Goal: Find specific page/section: Find specific page/section

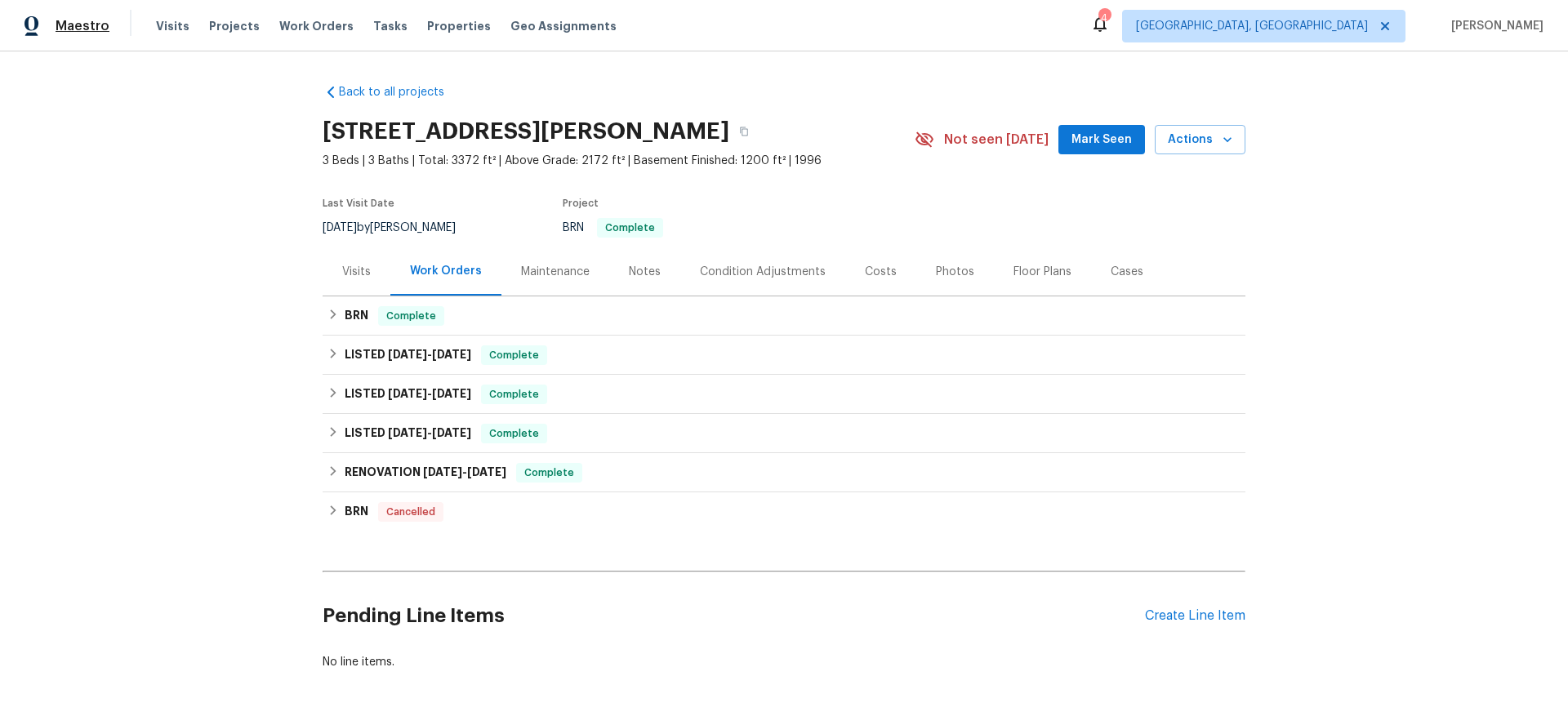
click at [99, 29] on span "Maestro" at bounding box center [82, 26] width 53 height 17
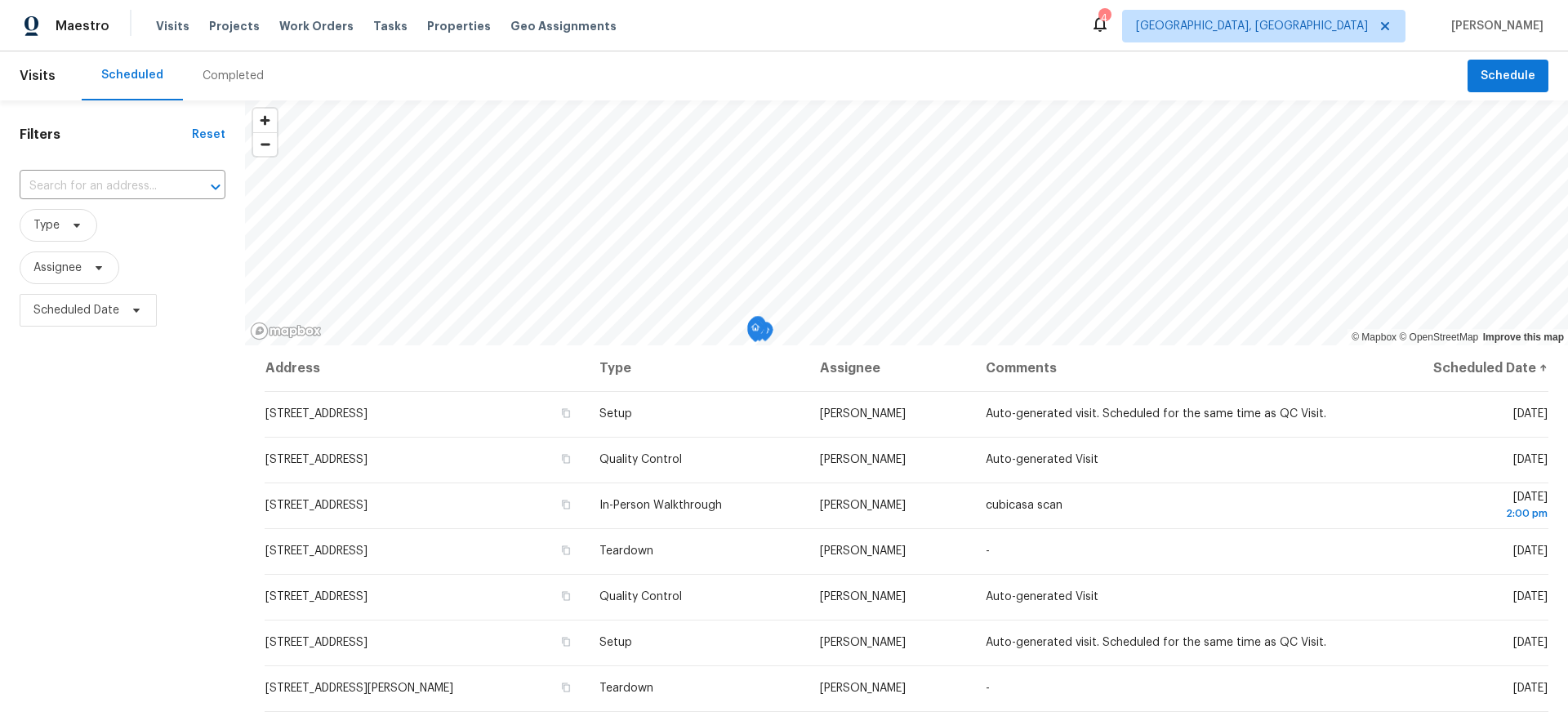
click at [312, 40] on div "Visits Projects Work Orders Tasks Properties Geo Assignments" at bounding box center [395, 26] width 480 height 32
click at [308, 22] on span "Work Orders" at bounding box center [316, 26] width 75 height 17
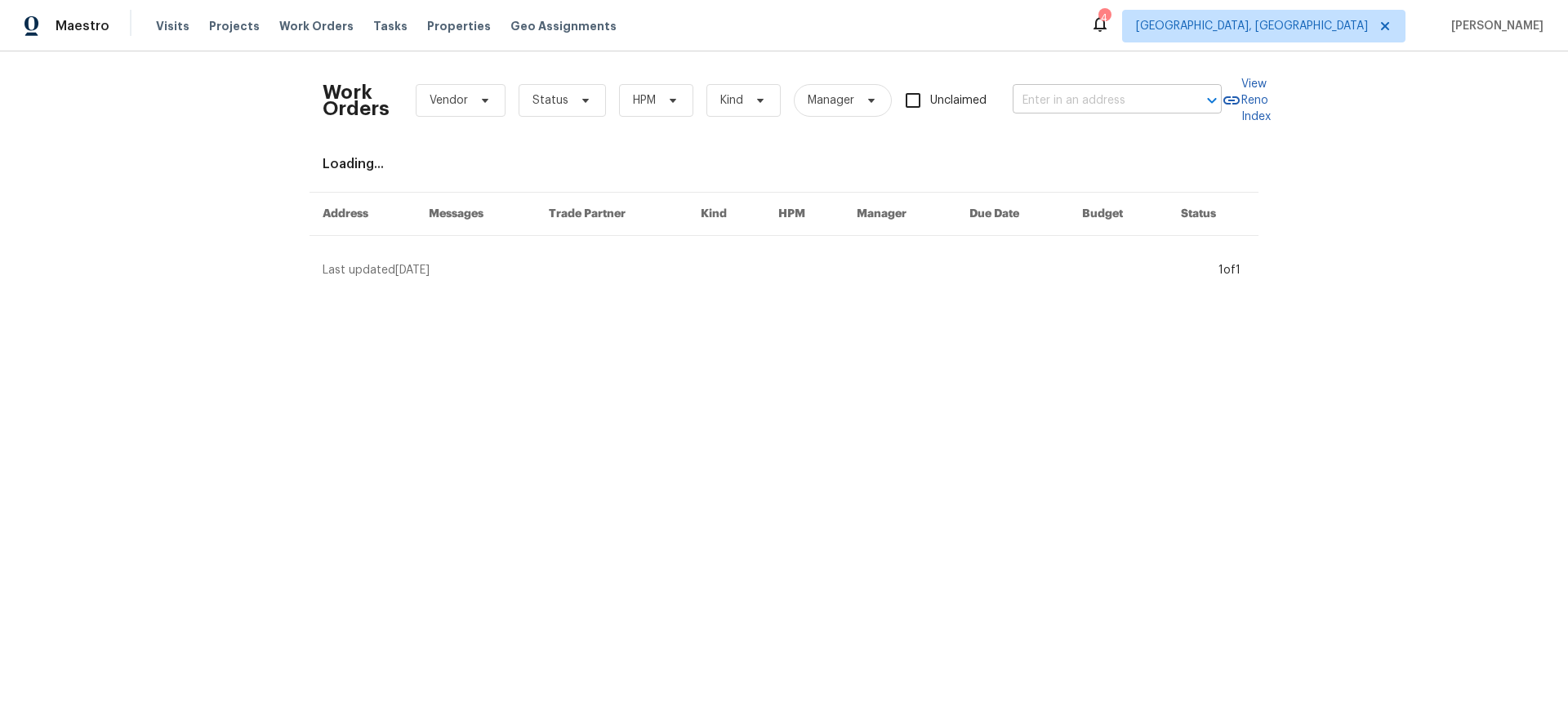
click at [1033, 103] on input "text" at bounding box center [1094, 100] width 163 height 25
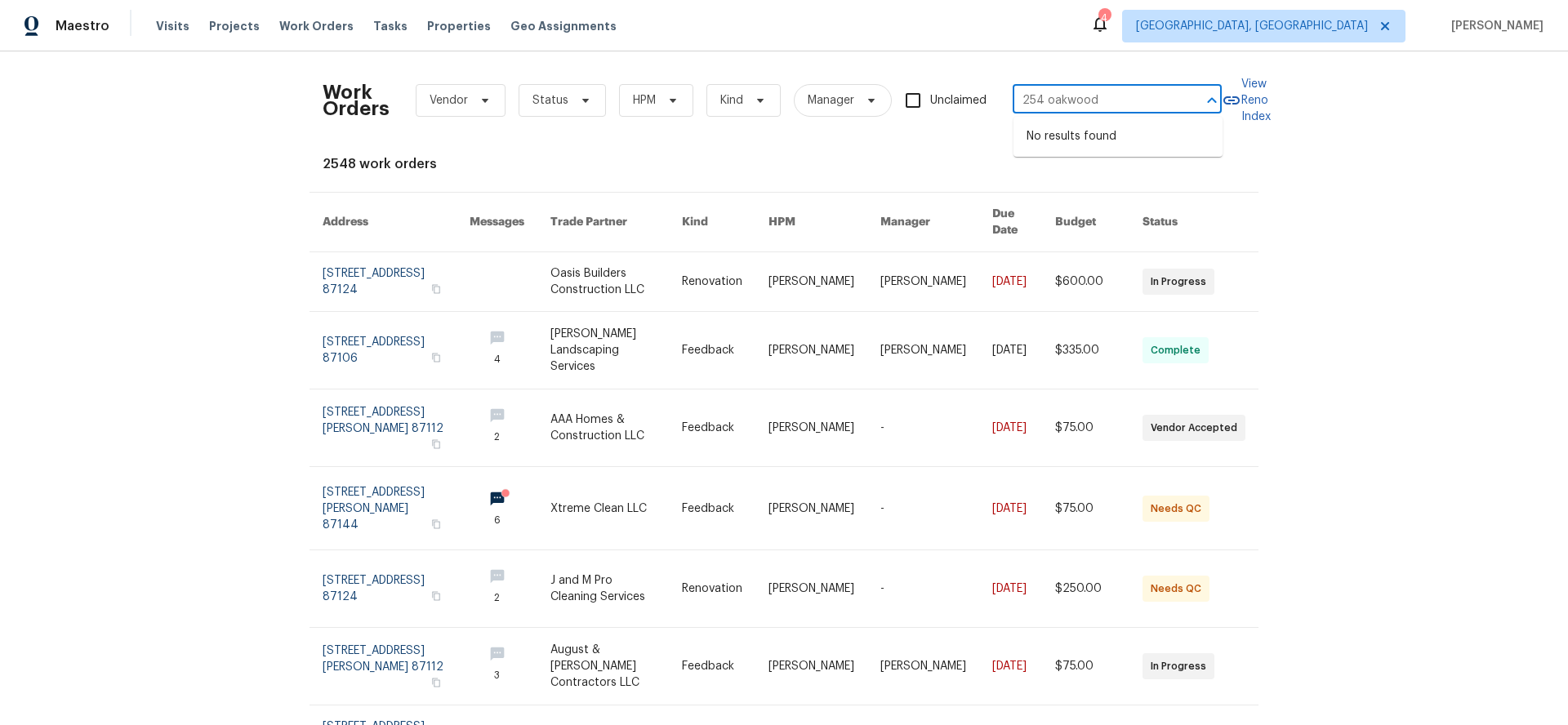
type input "254 oakwood"
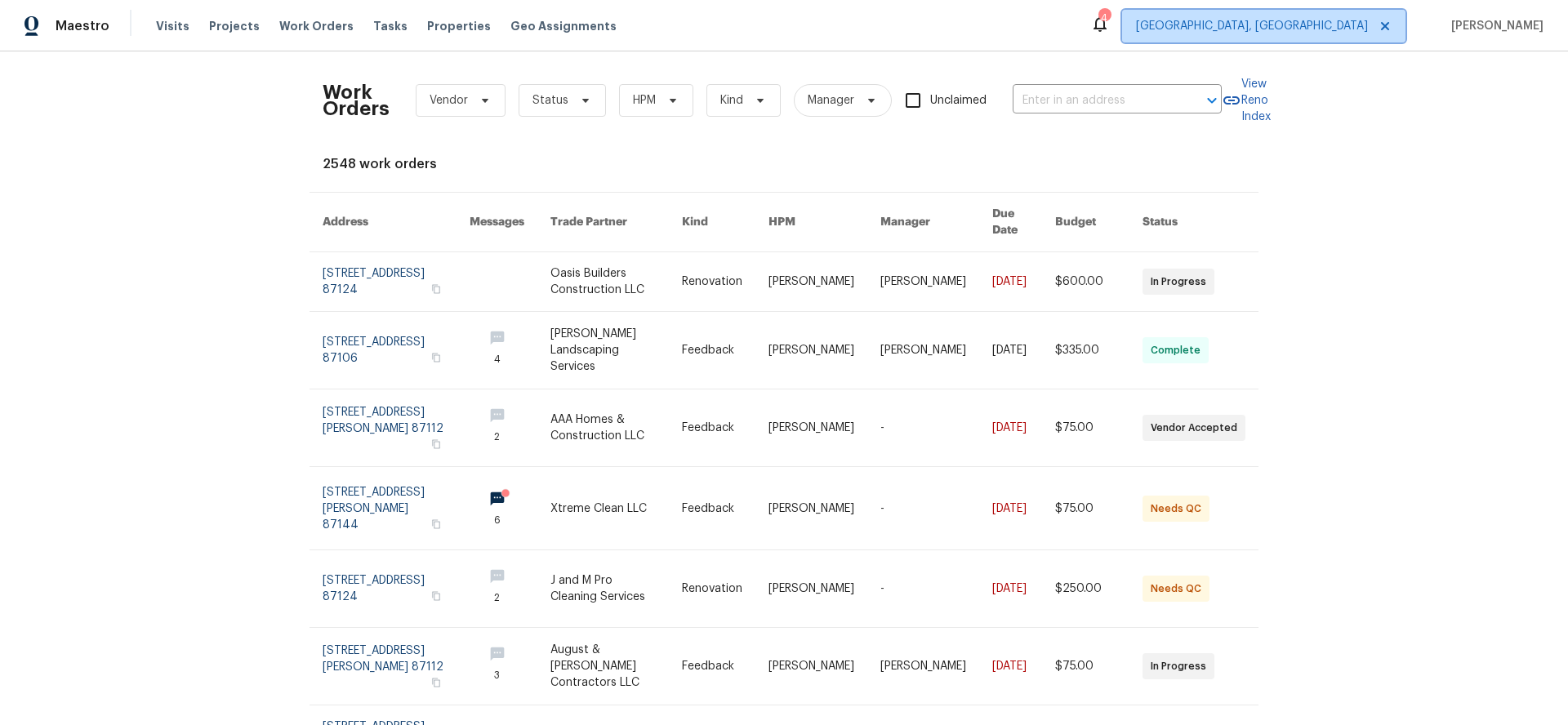
click at [1299, 37] on span "[GEOGRAPHIC_DATA], [GEOGRAPHIC_DATA]" at bounding box center [1263, 26] width 283 height 32
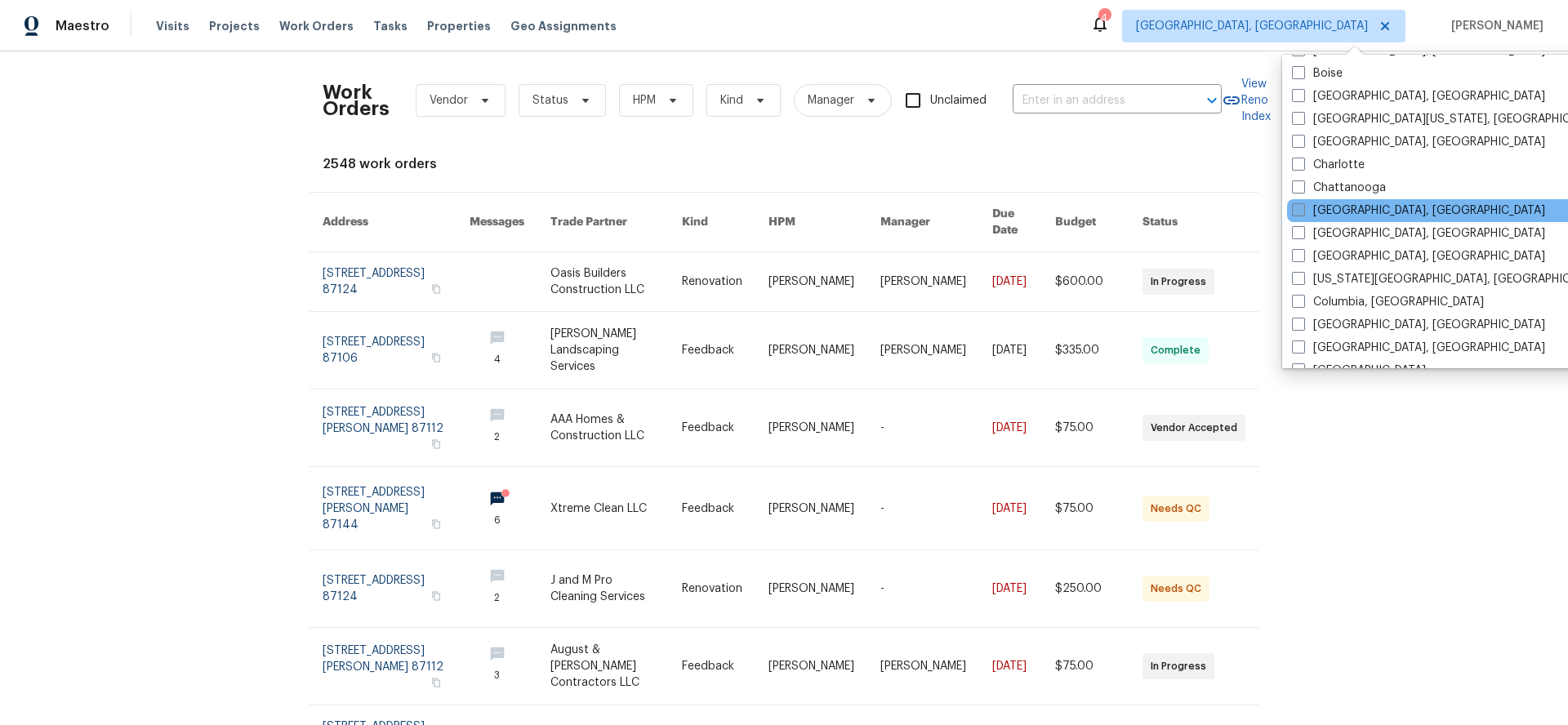
scroll to position [154, 0]
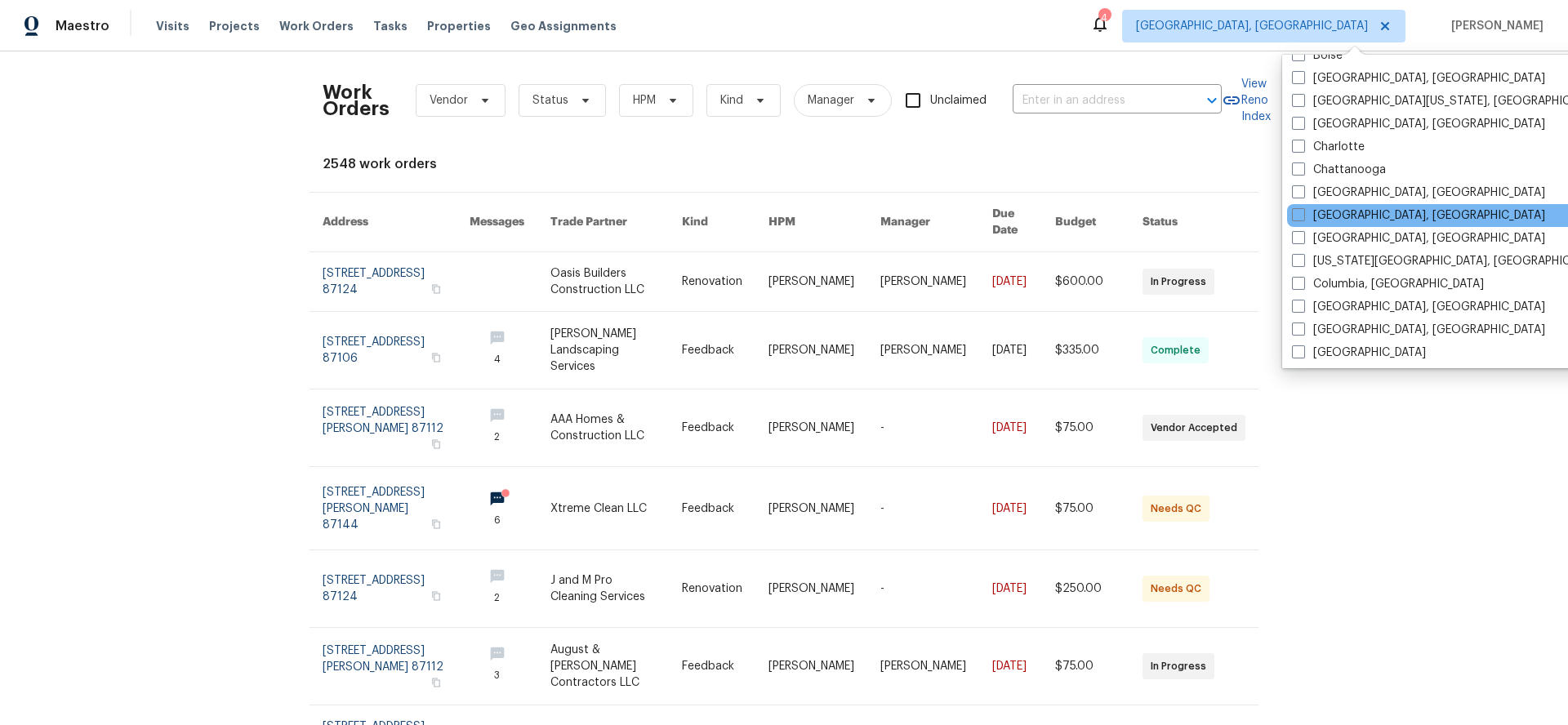
click at [1309, 205] on div "[GEOGRAPHIC_DATA], [GEOGRAPHIC_DATA]" at bounding box center [1451, 216] width 329 height 23
click at [1299, 215] on span at bounding box center [1299, 215] width 13 height 13
click at [1299, 215] on input "[GEOGRAPHIC_DATA], [GEOGRAPHIC_DATA]" at bounding box center [1298, 213] width 11 height 11
checkbox input "true"
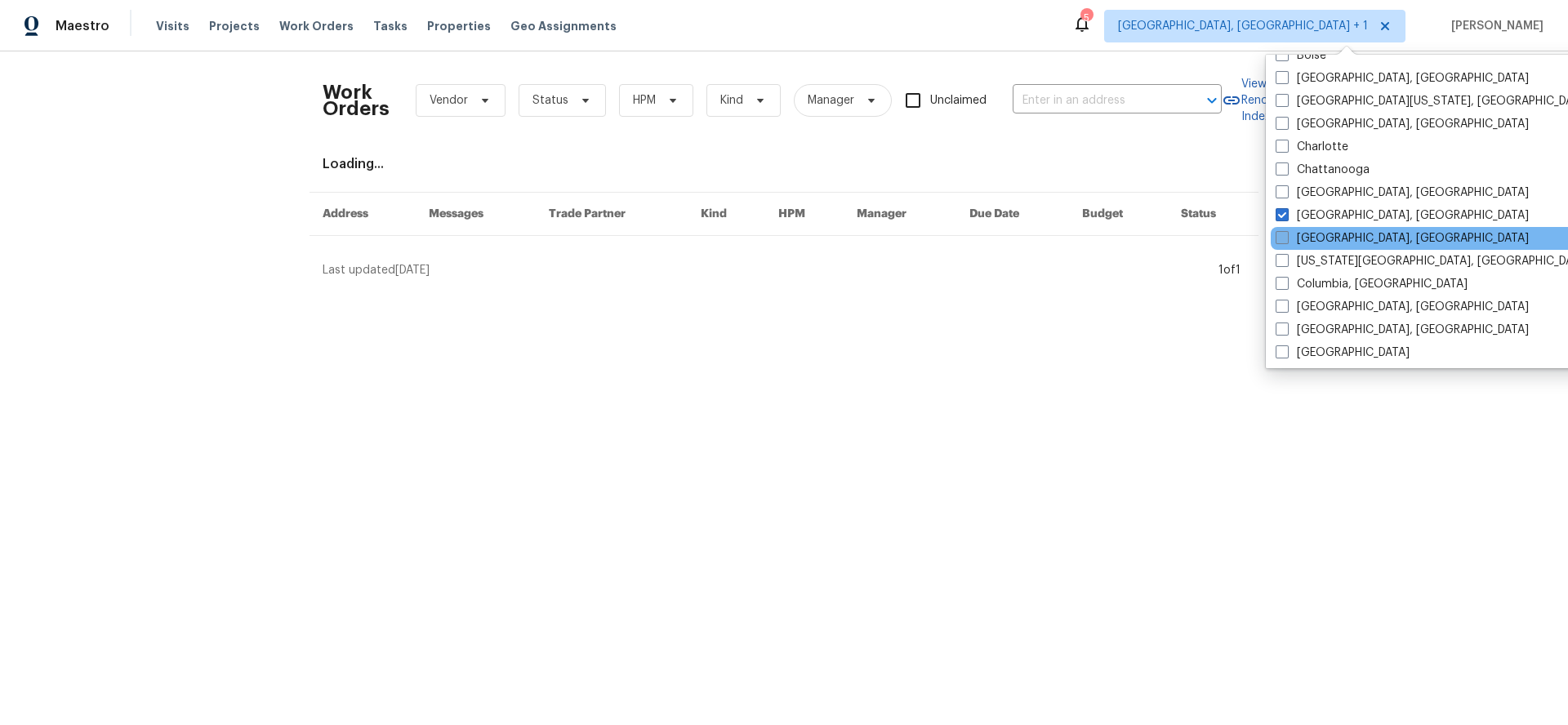
click at [1290, 233] on label "[GEOGRAPHIC_DATA], [GEOGRAPHIC_DATA]" at bounding box center [1402, 239] width 253 height 17
click at [1287, 233] on input "[GEOGRAPHIC_DATA], [GEOGRAPHIC_DATA]" at bounding box center [1281, 236] width 11 height 11
checkbox input "true"
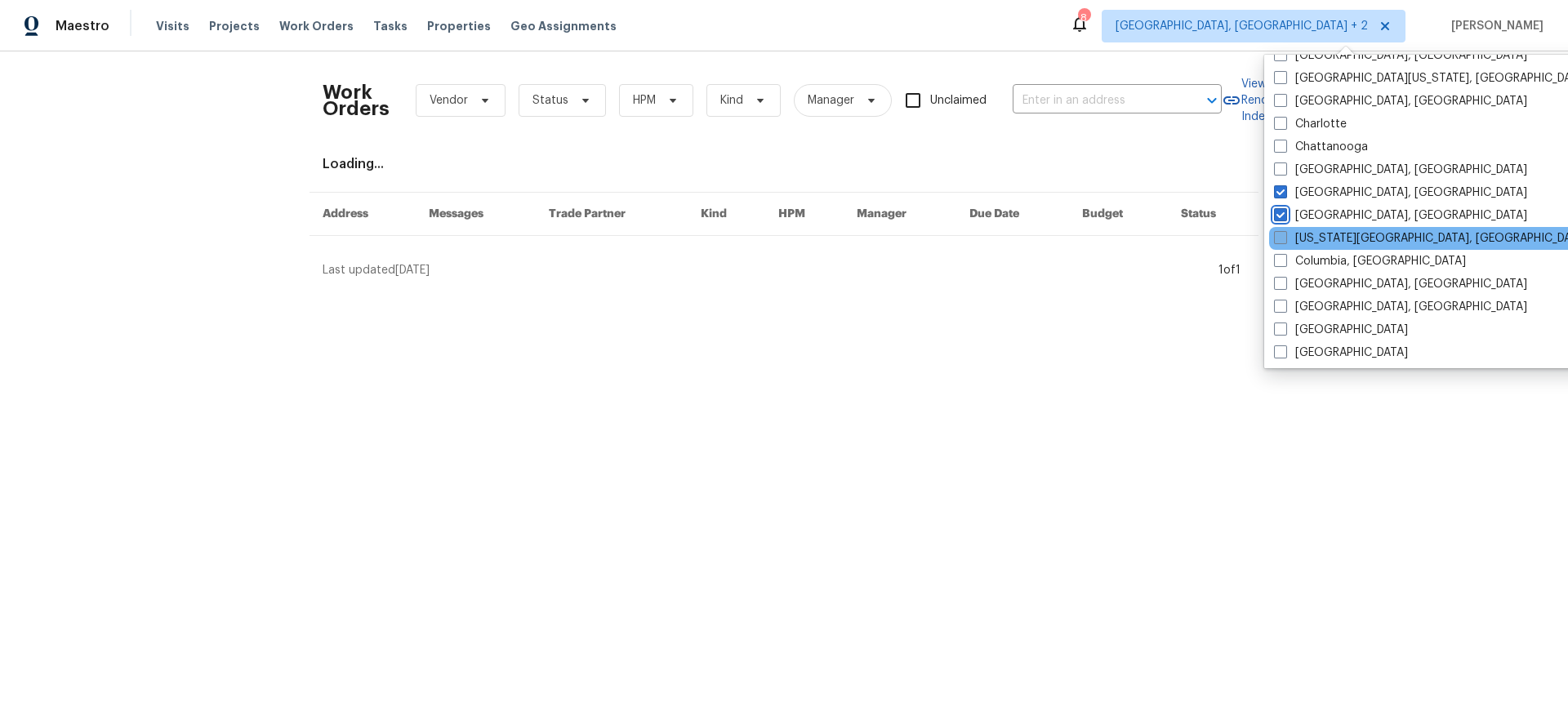
scroll to position [183, 0]
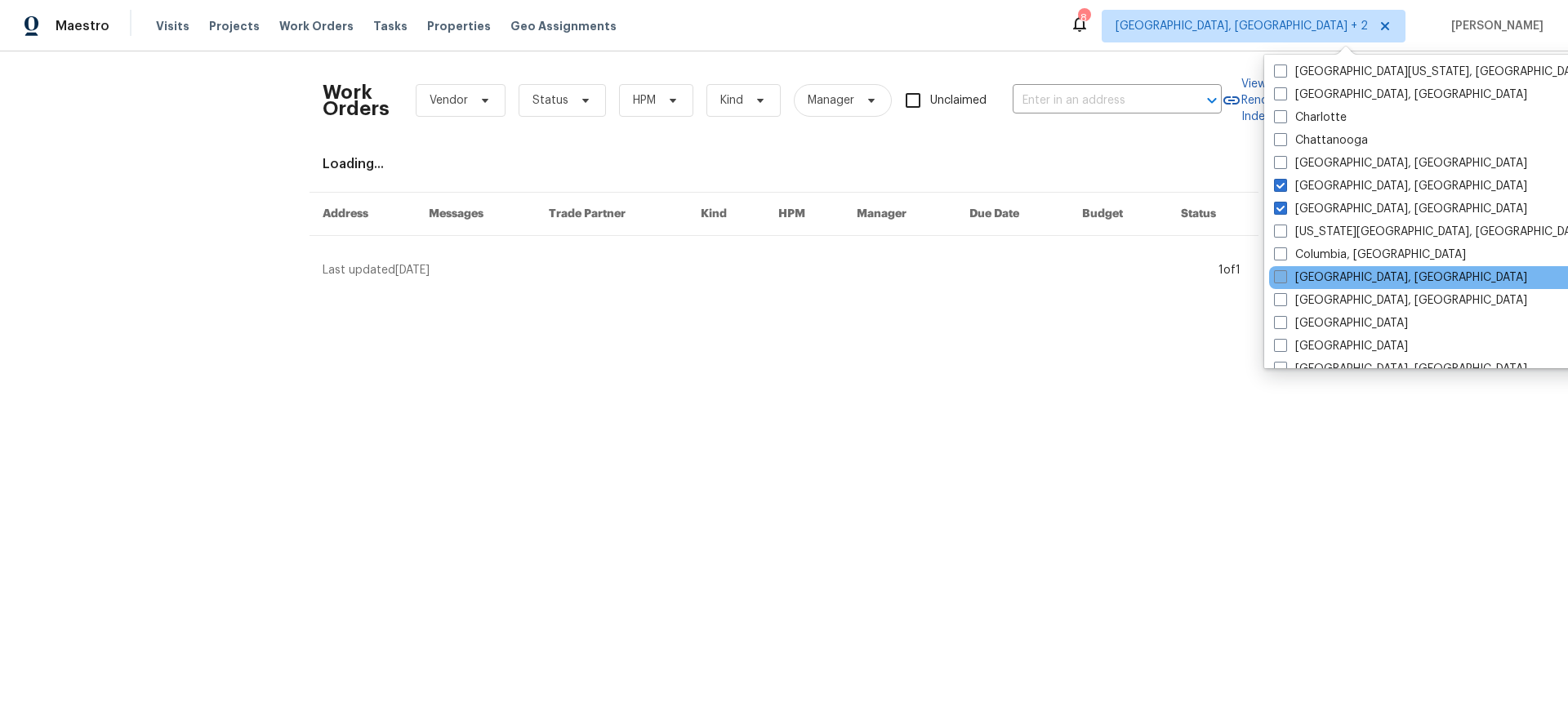
click at [1283, 278] on span at bounding box center [1280, 276] width 13 height 13
click at [1283, 278] on input "[GEOGRAPHIC_DATA], [GEOGRAPHIC_DATA]" at bounding box center [1279, 275] width 11 height 11
checkbox input "true"
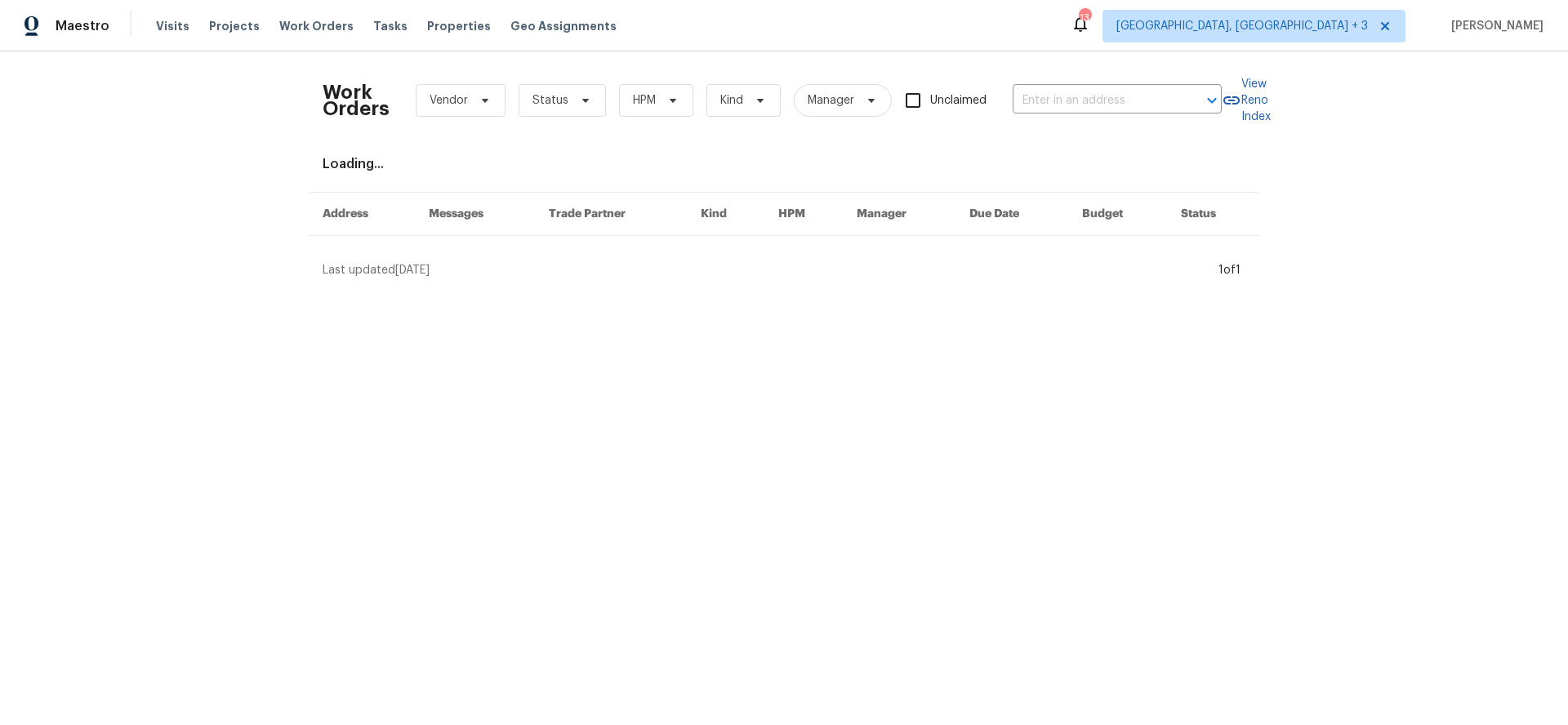
click at [1158, 166] on div "Loading..." at bounding box center [784, 164] width 923 height 17
click at [1065, 104] on input "text" at bounding box center [1094, 100] width 163 height 25
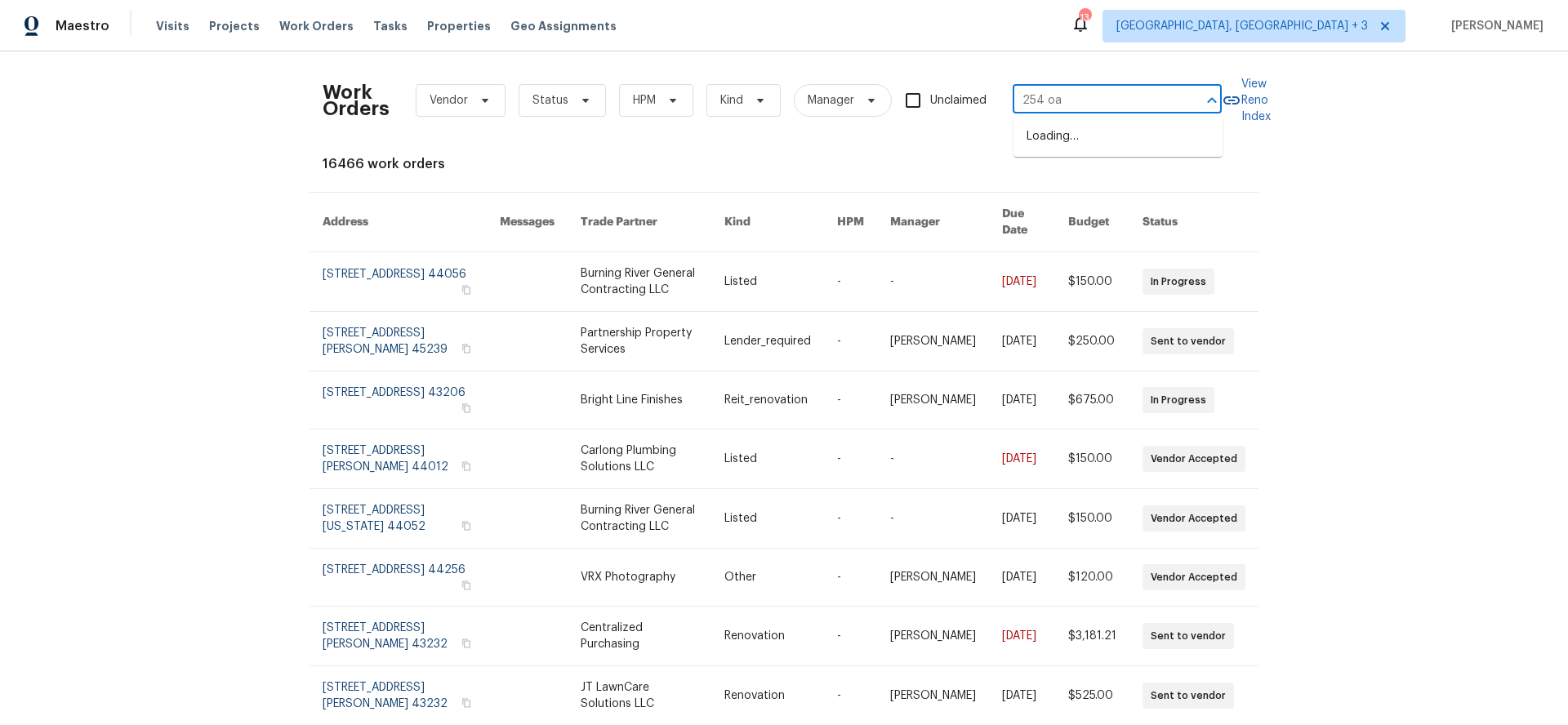
type input "254 oak"
click at [1071, 137] on li "[STREET_ADDRESS]" at bounding box center [1118, 136] width 209 height 27
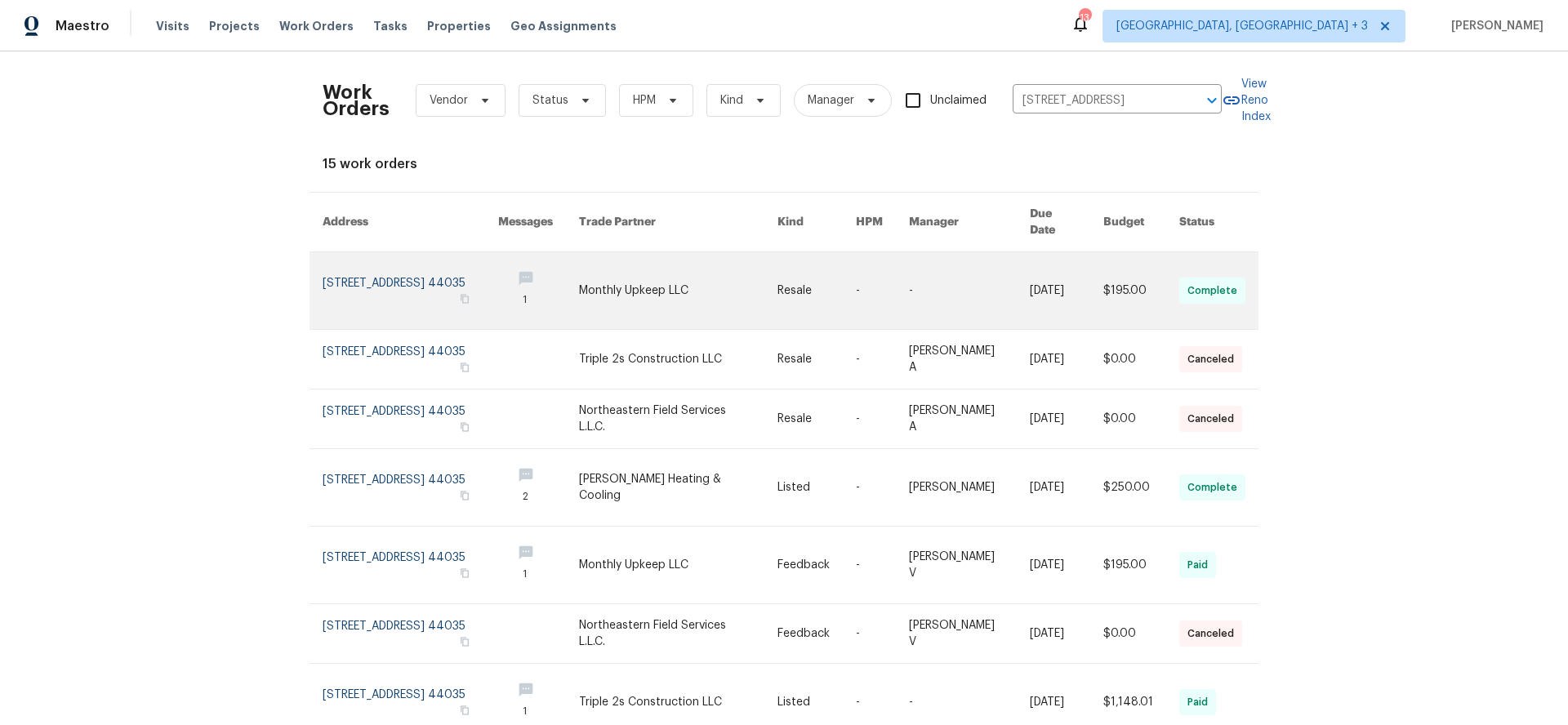
click at [405, 262] on link at bounding box center [410, 290] width 175 height 76
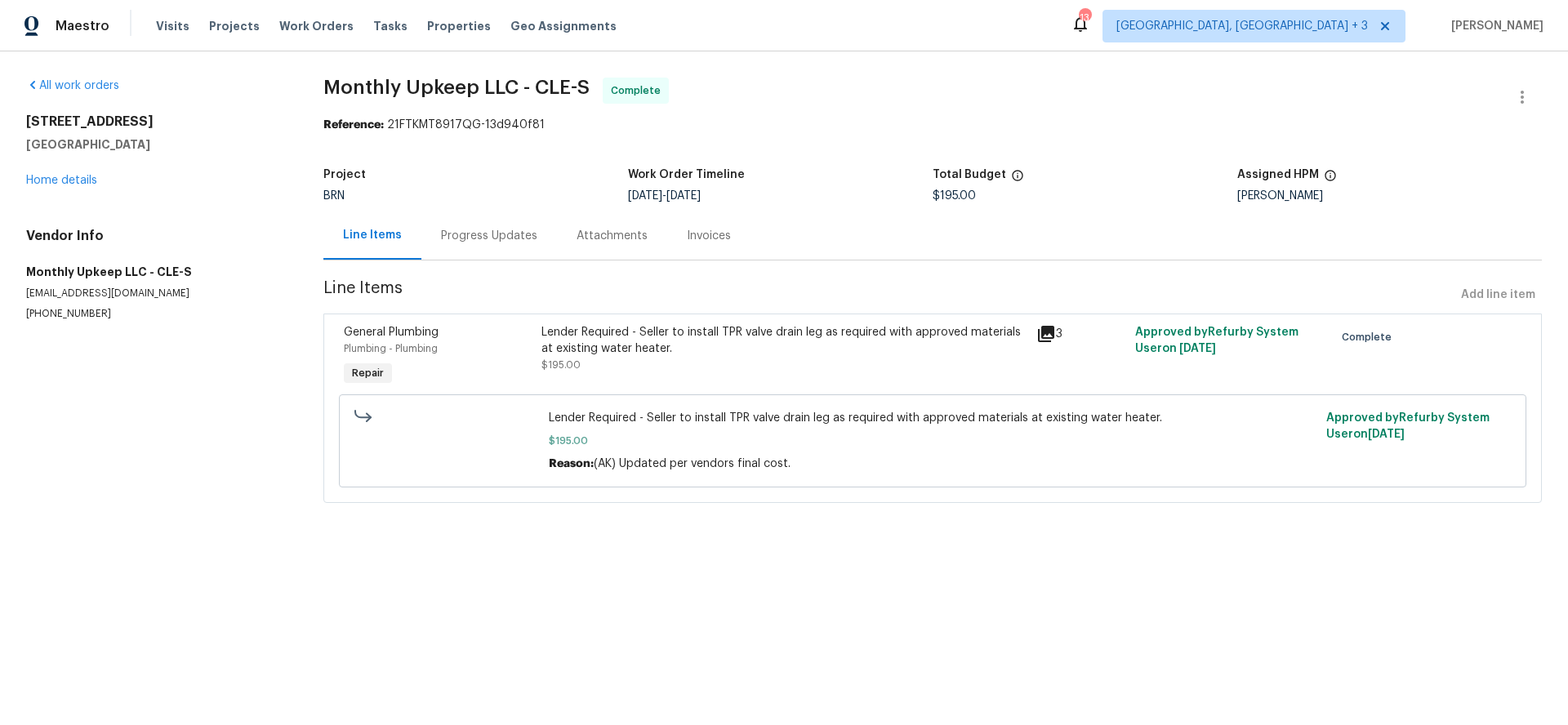
click at [1067, 333] on div "3" at bounding box center [1080, 333] width 89 height 19
click at [1057, 333] on div "3" at bounding box center [1080, 333] width 89 height 19
click at [1051, 333] on icon at bounding box center [1046, 334] width 17 height 17
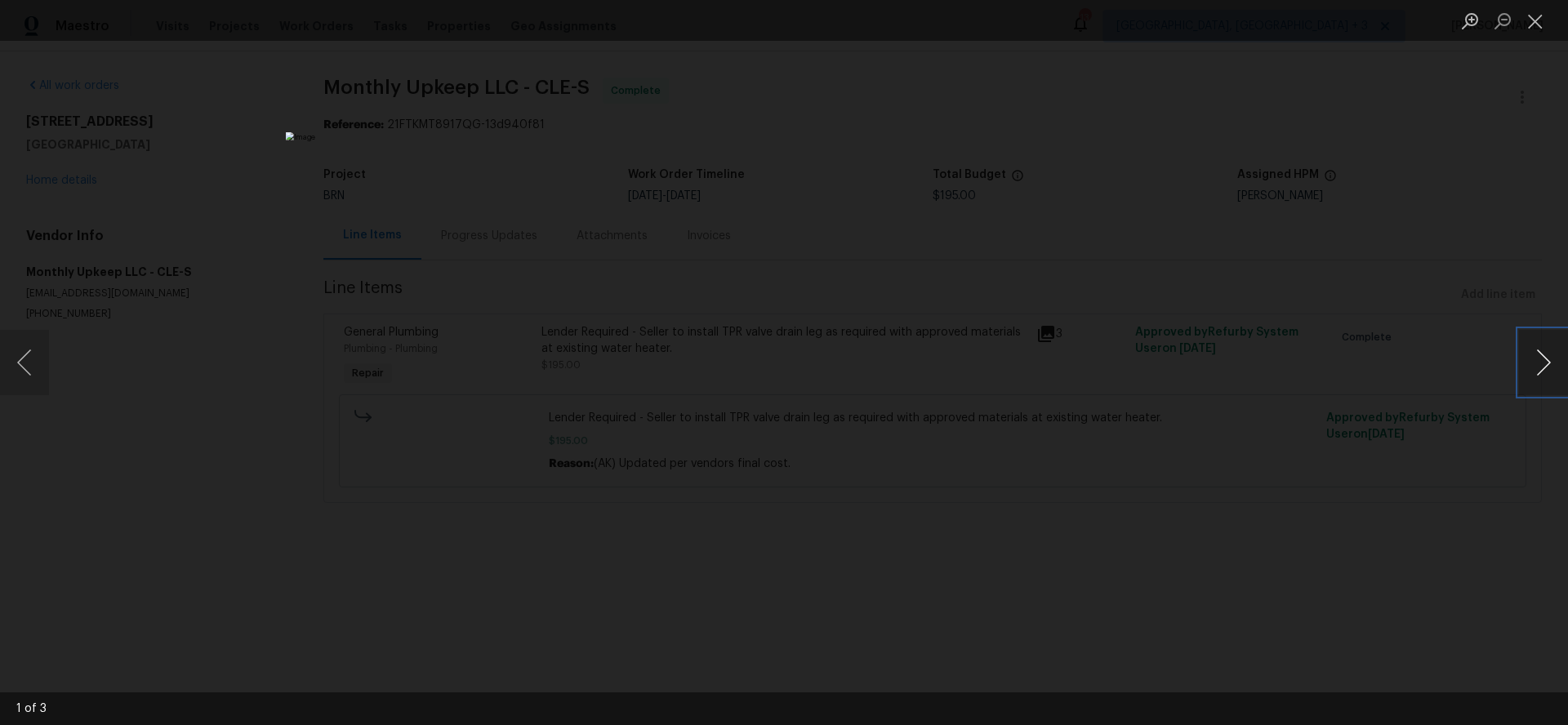
click at [1544, 362] on button "Next image" at bounding box center [1543, 362] width 49 height 65
